Goal: Task Accomplishment & Management: Complete application form

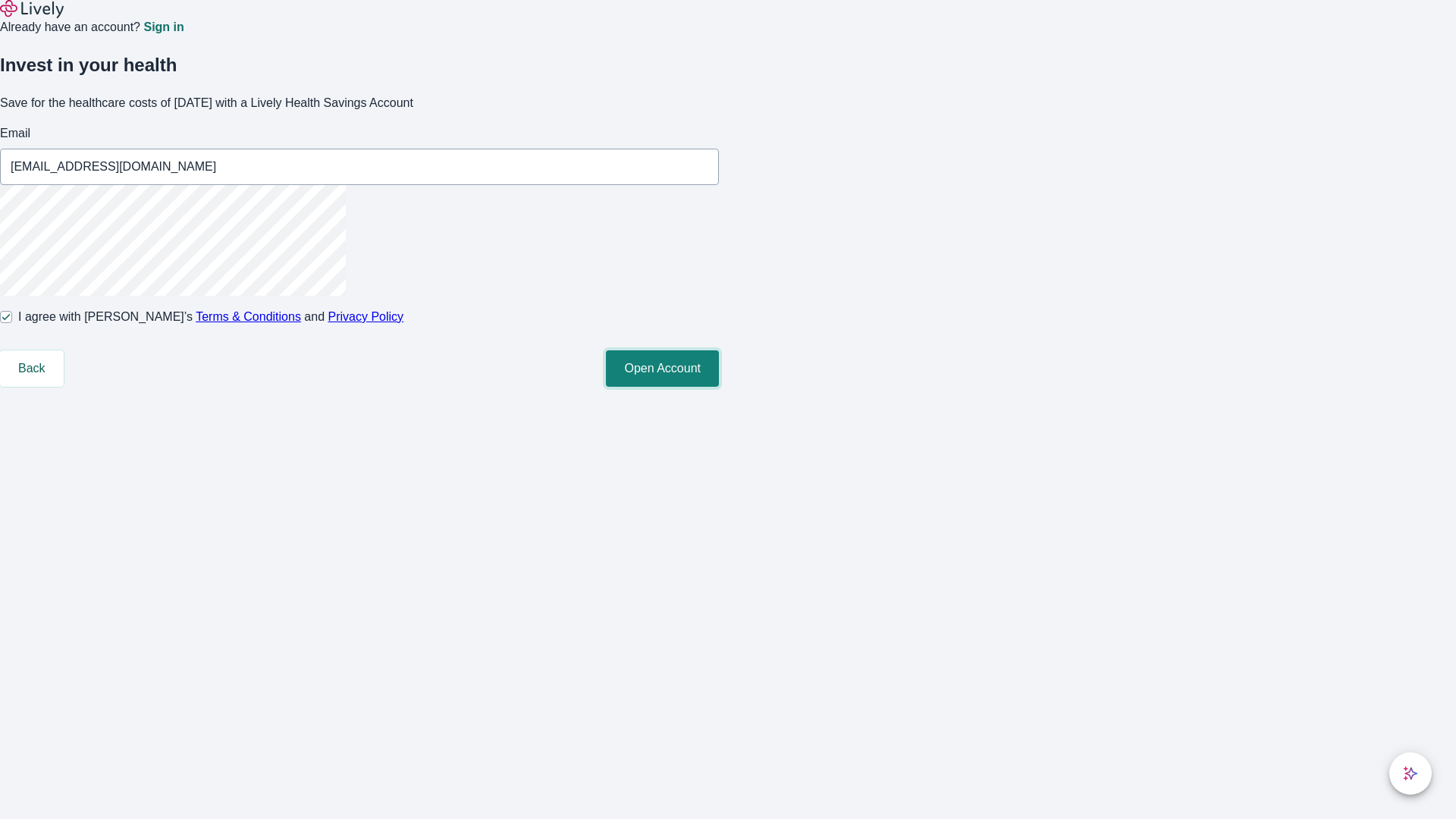
click at [719, 387] on button "Open Account" at bounding box center [662, 368] width 113 height 36
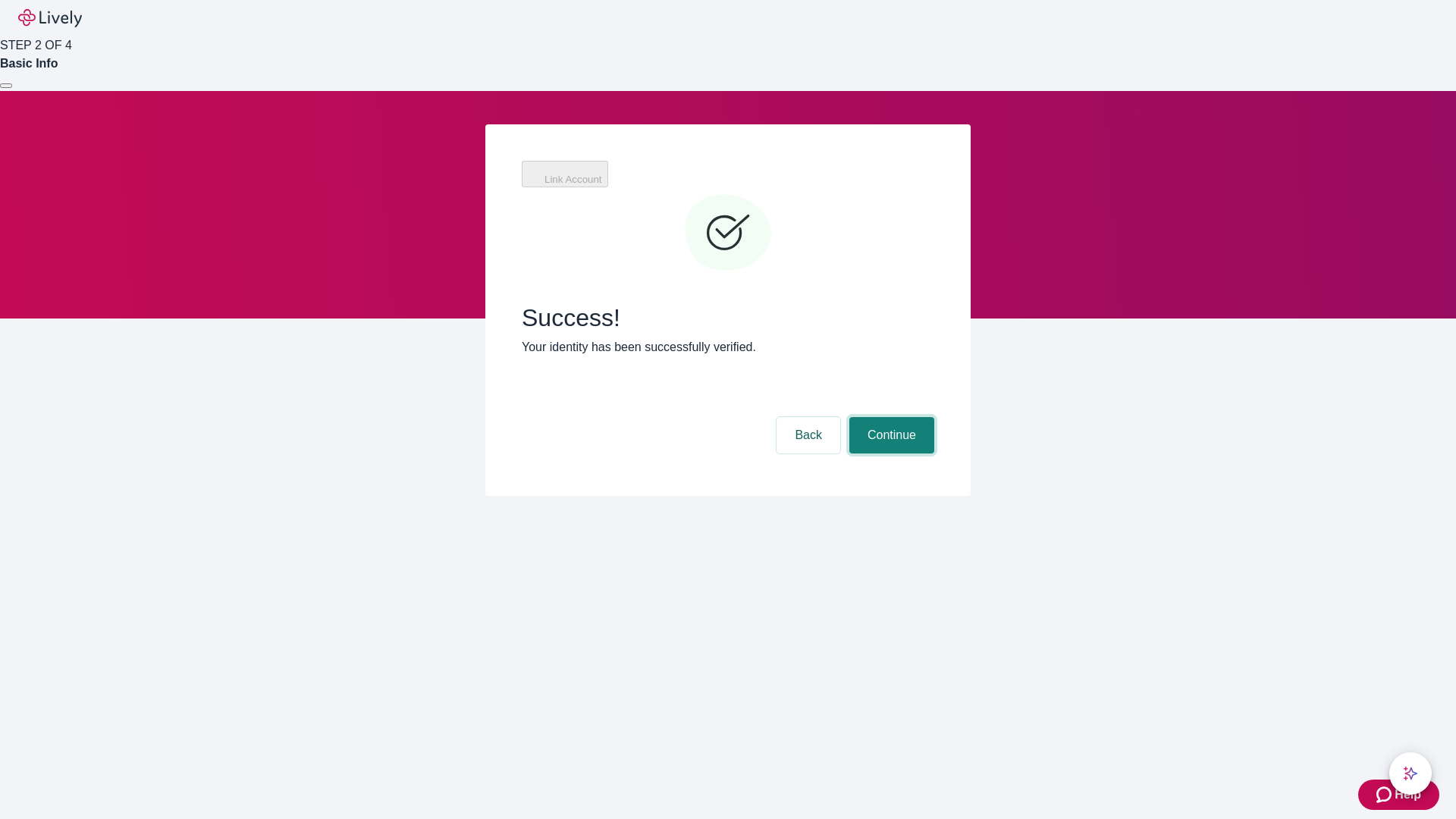
click at [889, 417] on button "Continue" at bounding box center [891, 436] width 85 height 36
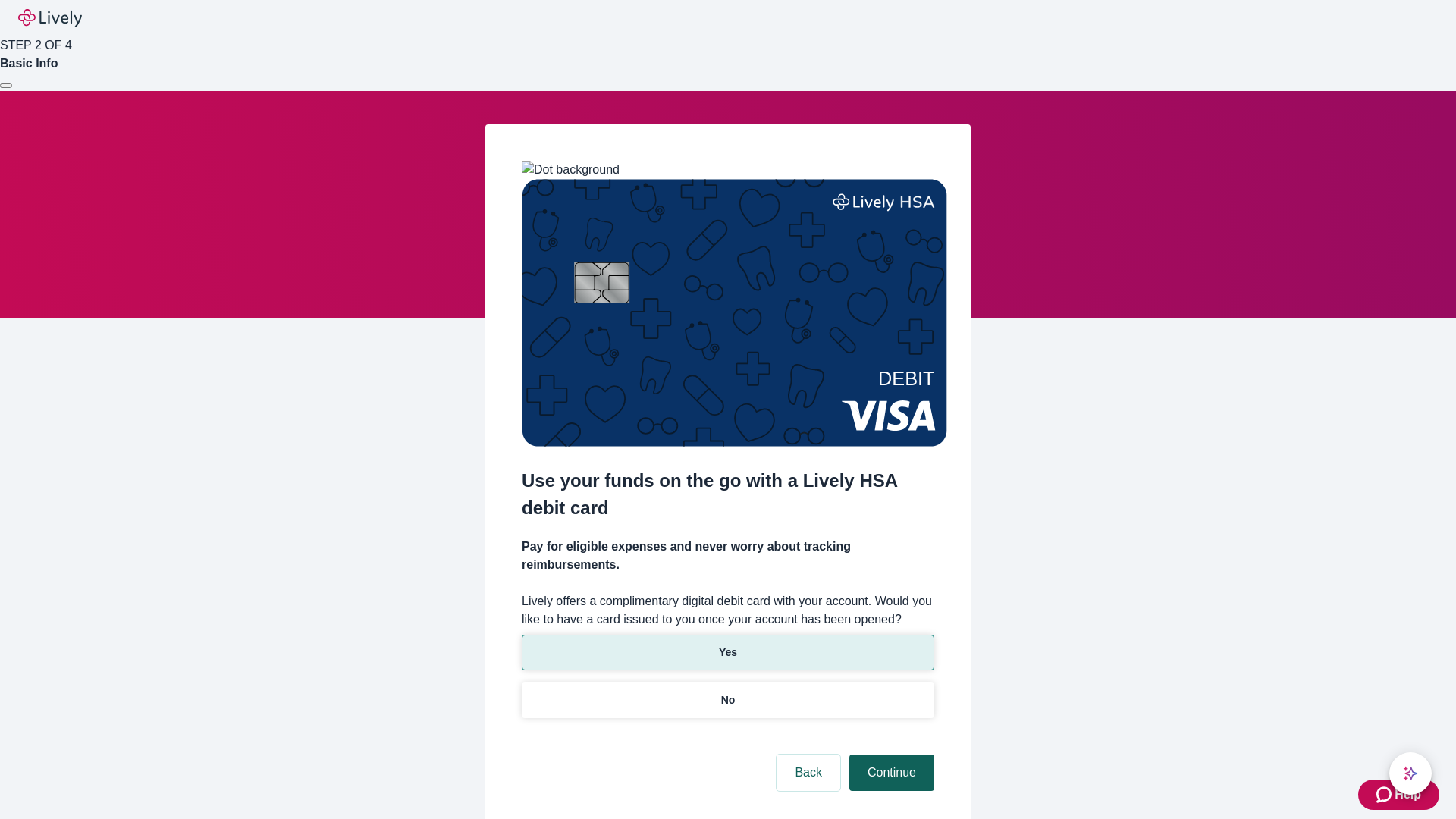
click at [727, 645] on p "Yes" at bounding box center [728, 653] width 18 height 16
click at [889, 755] on button "Continue" at bounding box center [891, 773] width 85 height 36
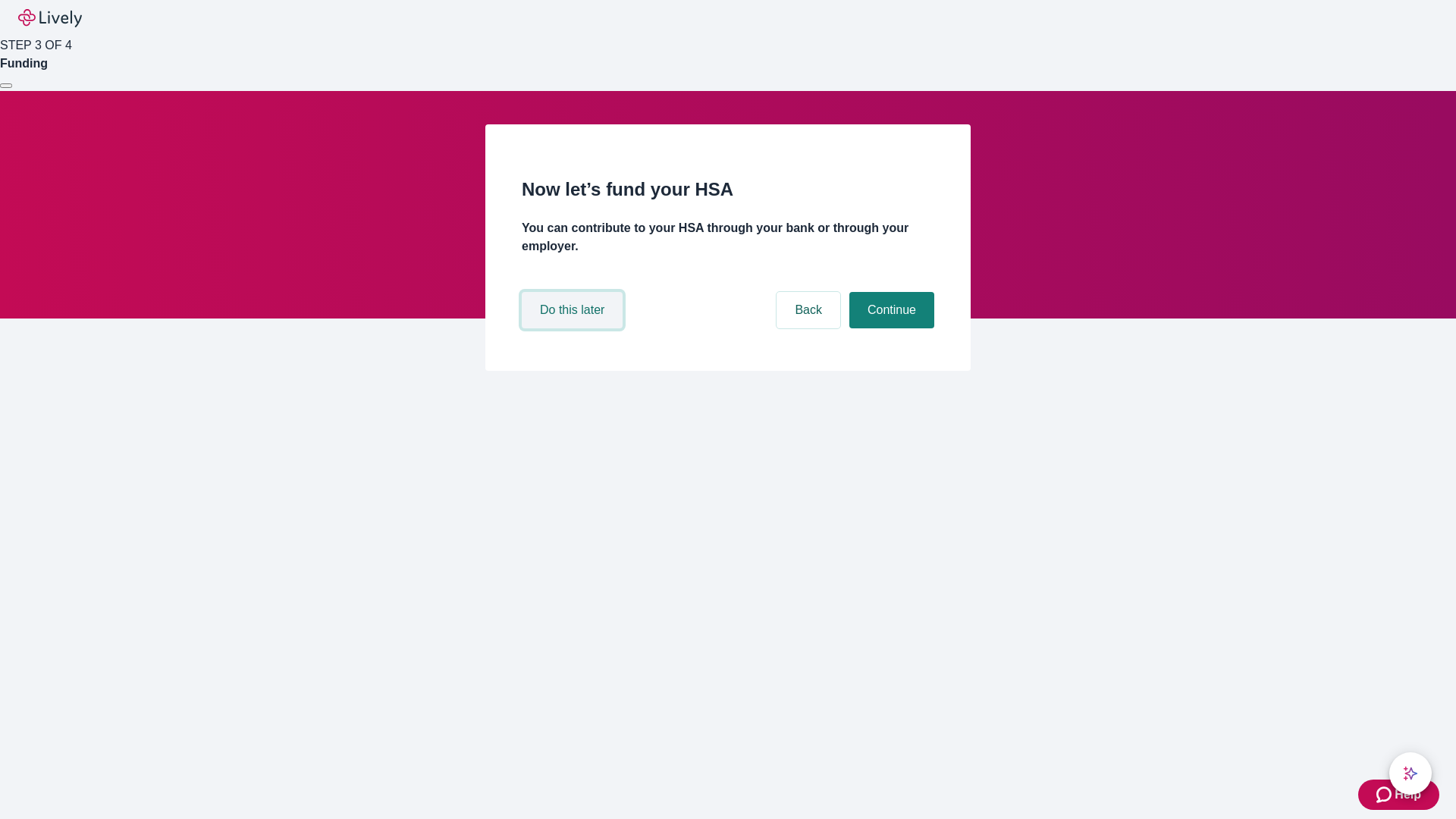
click at [574, 329] on button "Do this later" at bounding box center [572, 310] width 101 height 36
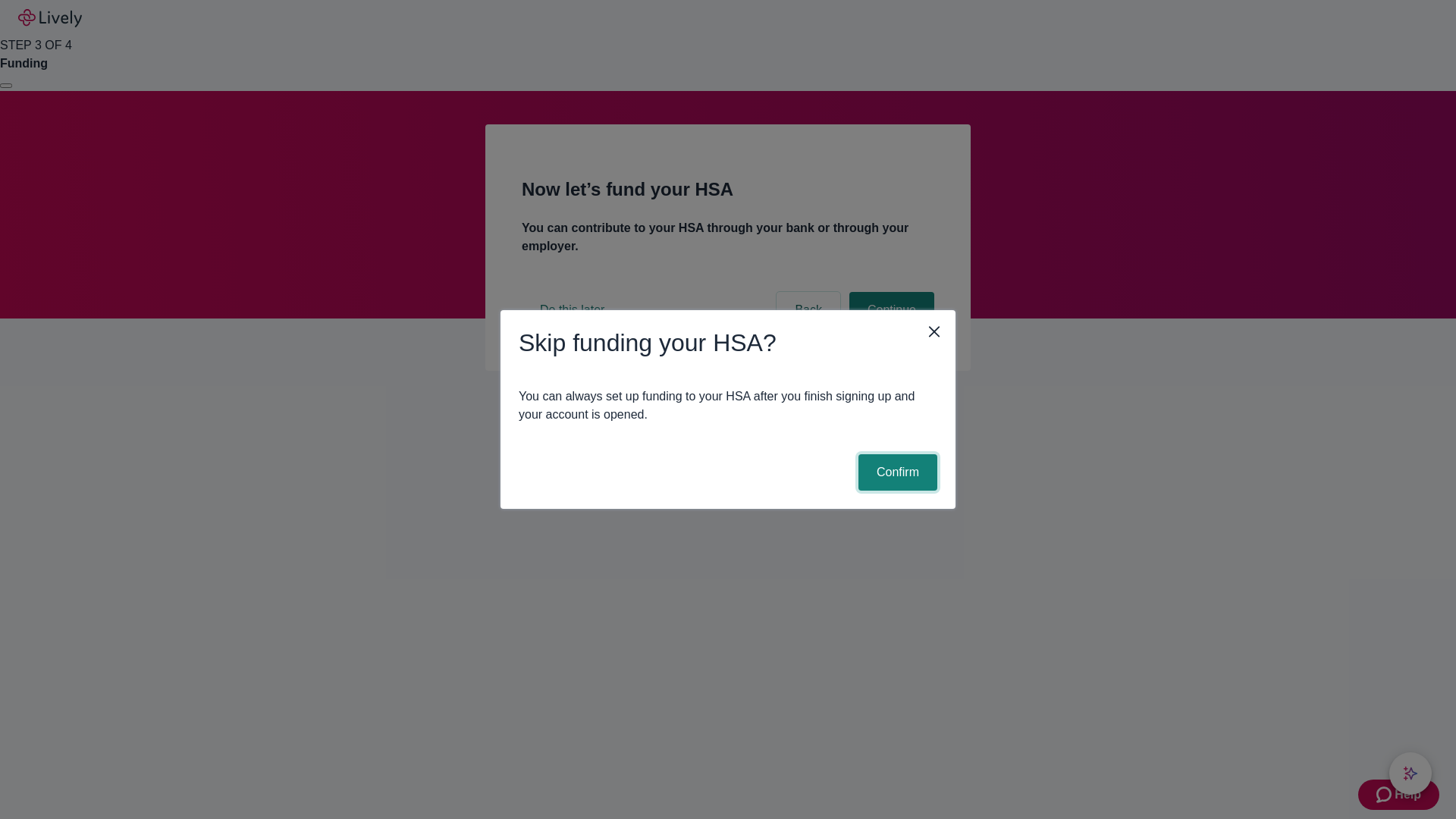
click at [895, 473] on button "Confirm" at bounding box center [898, 473] width 79 height 36
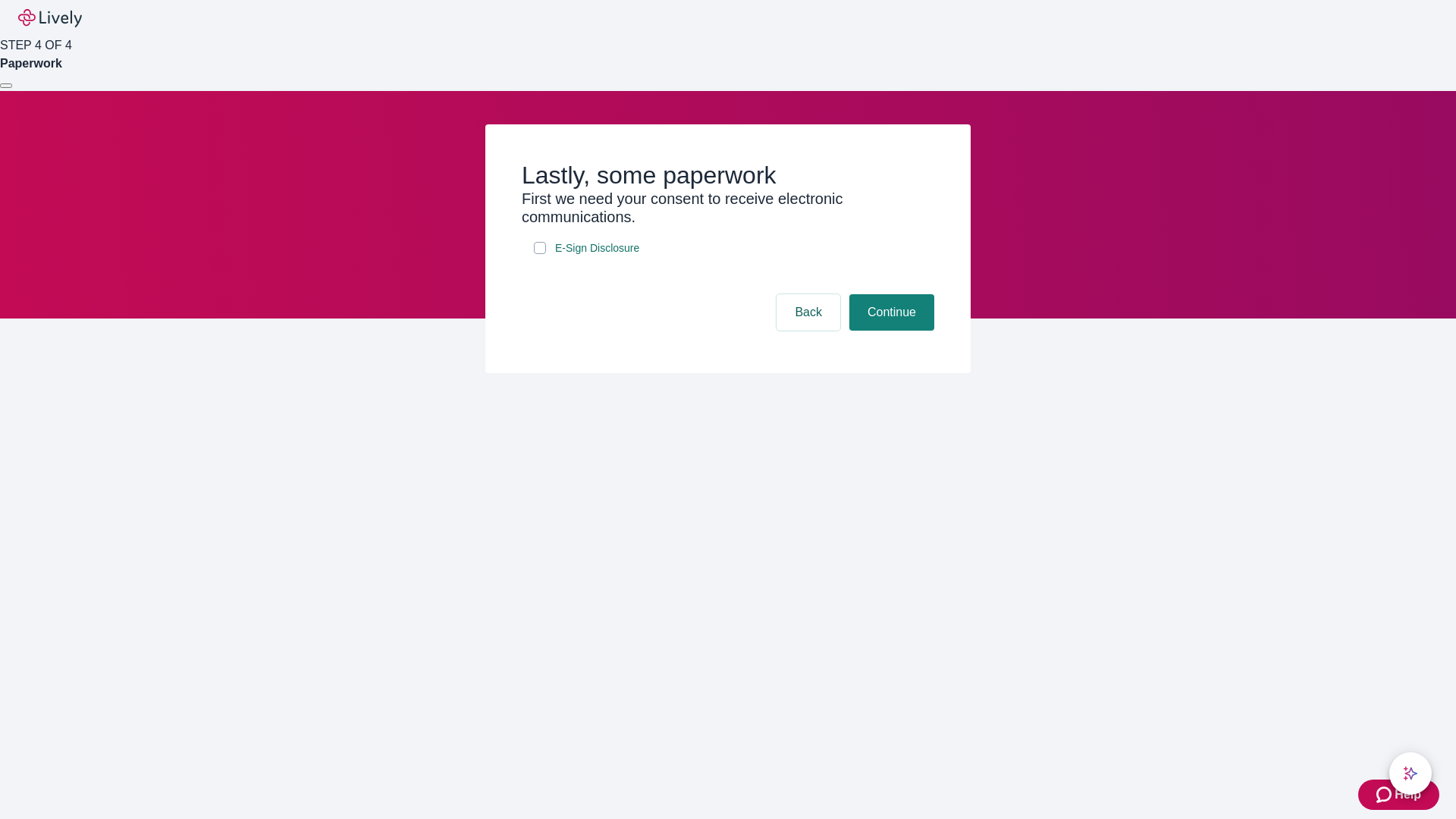
click at [540, 254] on input "E-Sign Disclosure" at bounding box center [539, 248] width 12 height 12
checkbox input "true"
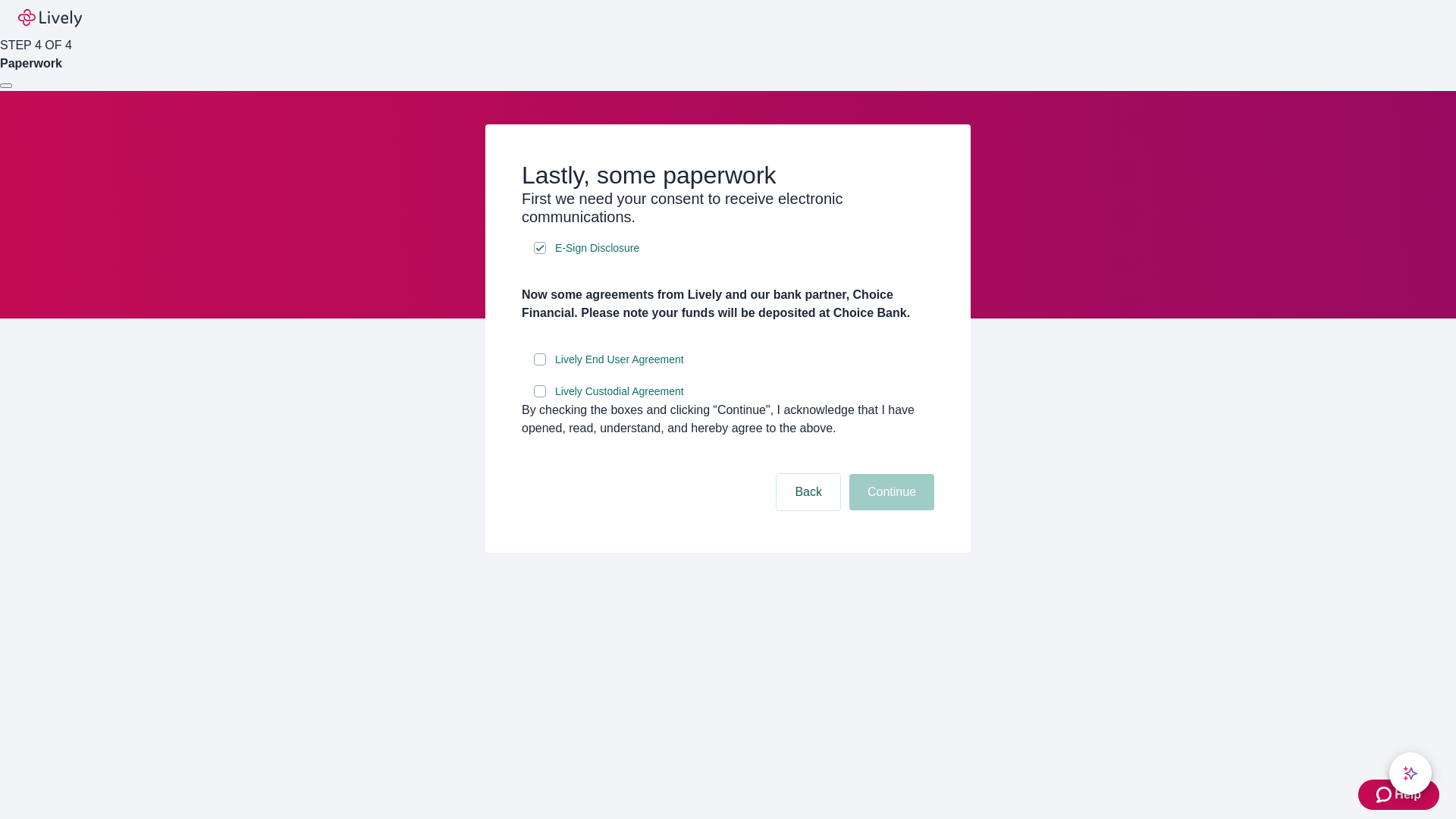
click at [540, 366] on input "Lively End User Agreement" at bounding box center [539, 359] width 12 height 12
checkbox input "true"
click at [540, 398] on input "Lively Custodial Agreement" at bounding box center [539, 391] width 12 height 12
checkbox input "true"
click at [889, 511] on button "Continue" at bounding box center [891, 493] width 85 height 36
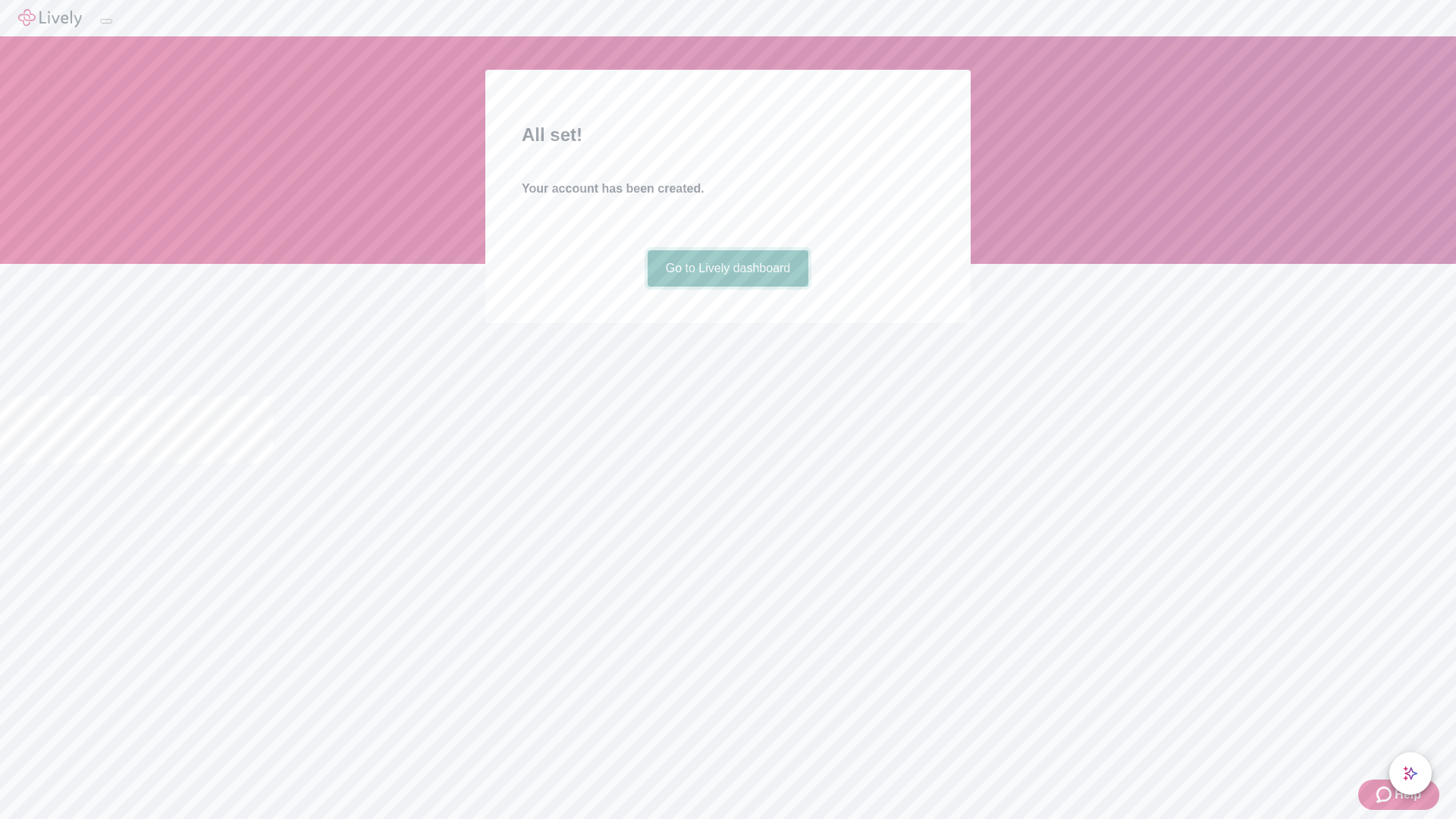
click at [727, 287] on link "Go to Lively dashboard" at bounding box center [728, 269] width 162 height 36
